Goal: Navigation & Orientation: Find specific page/section

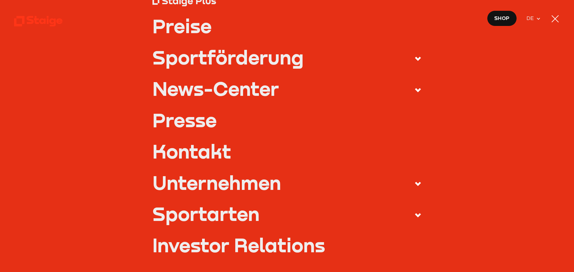
type input "0.8"
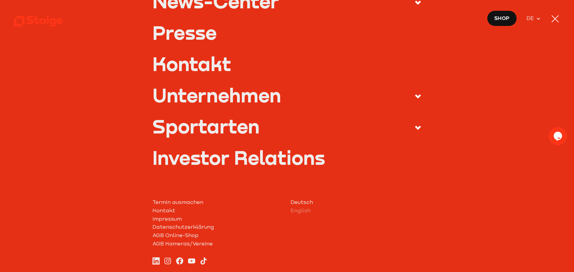
scroll to position [239, 0]
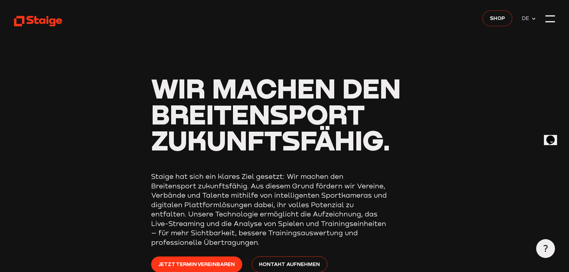
click at [499, 22] on link "Shop" at bounding box center [498, 18] width 30 height 16
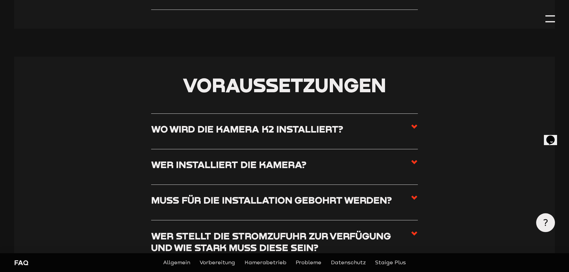
scroll to position [448, 0]
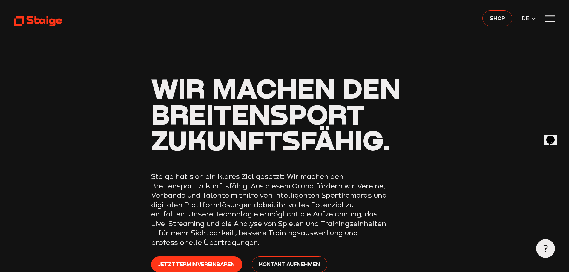
click at [544, 18] on header "Wir machen den Breitensport zukunftsfähig. Staige hat sich ein klares Ziel gese…" at bounding box center [284, 160] width 541 height 320
click at [547, 19] on div at bounding box center [551, 19] width 10 height 10
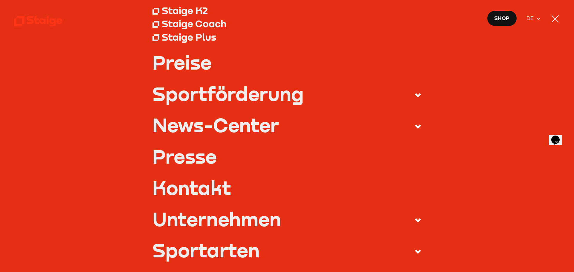
scroll to position [120, 0]
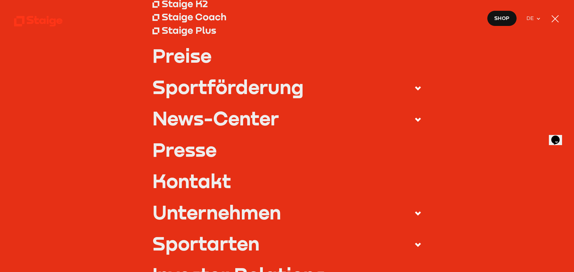
click at [414, 88] on icon at bounding box center [417, 88] width 7 height 7
click at [0, 0] on input "Sportförderung" at bounding box center [0, 0] width 0 height 0
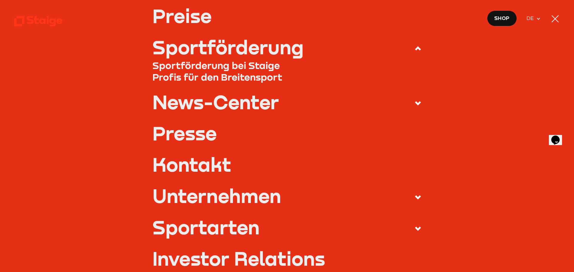
click at [418, 56] on label "Sportförderung" at bounding box center [286, 49] width 269 height 22
click at [0, 0] on input "Sportförderung" at bounding box center [0, 0] width 0 height 0
click at [415, 48] on use at bounding box center [418, 48] width 6 height 4
click at [0, 0] on input "Sportförderung" at bounding box center [0, 0] width 0 height 0
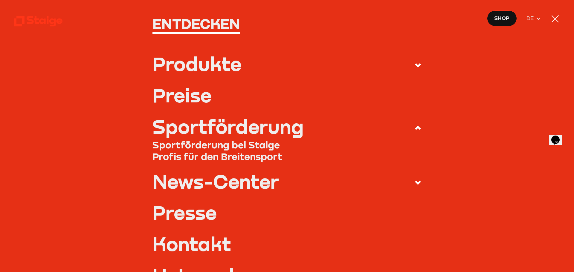
scroll to position [0, 0]
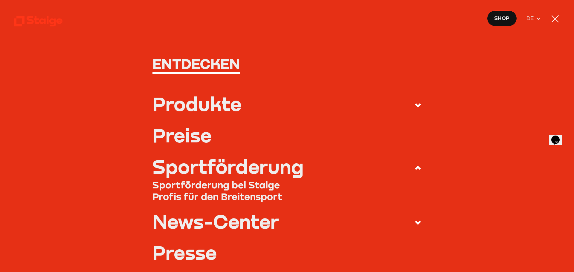
click at [43, 22] on icon at bounding box center [38, 21] width 48 height 12
